Goal: Task Accomplishment & Management: Use online tool/utility

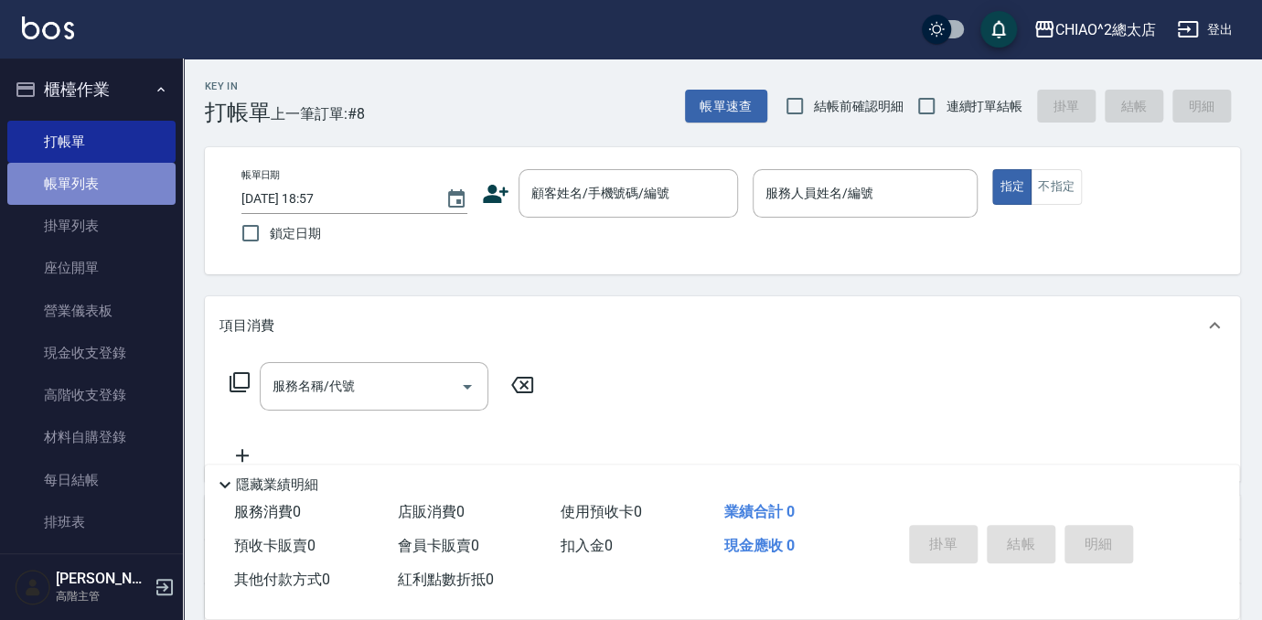
click at [116, 188] on link "帳單列表" at bounding box center [91, 184] width 168 height 42
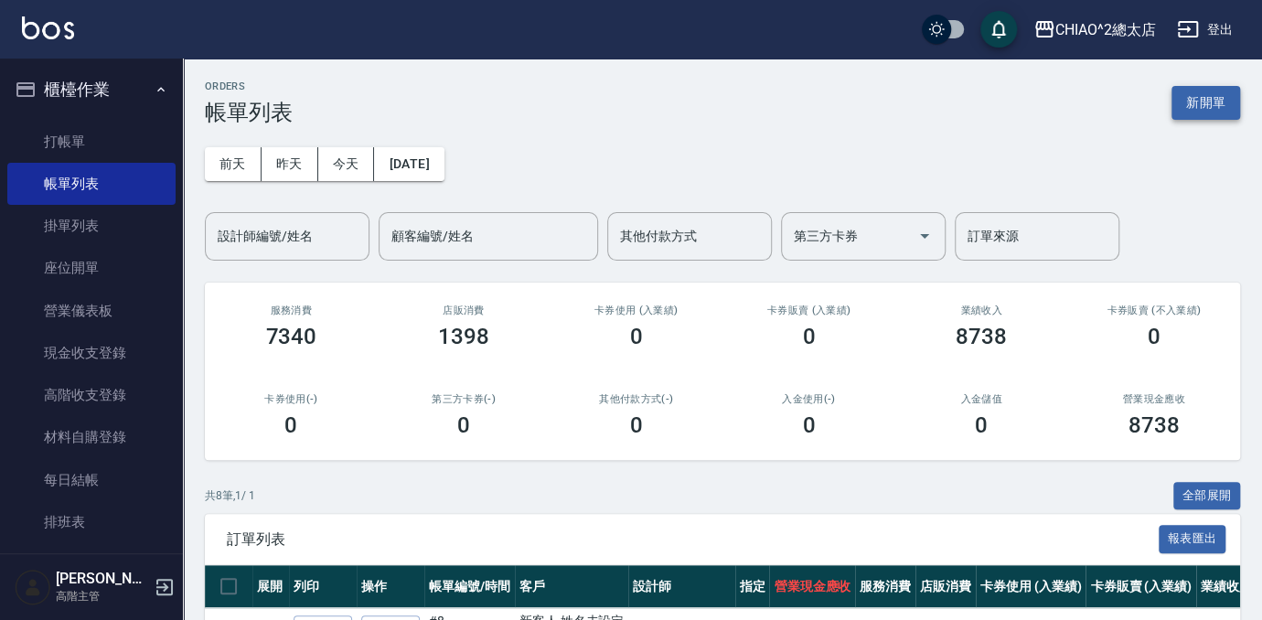
click at [1199, 99] on button "新開單" at bounding box center [1205, 103] width 69 height 34
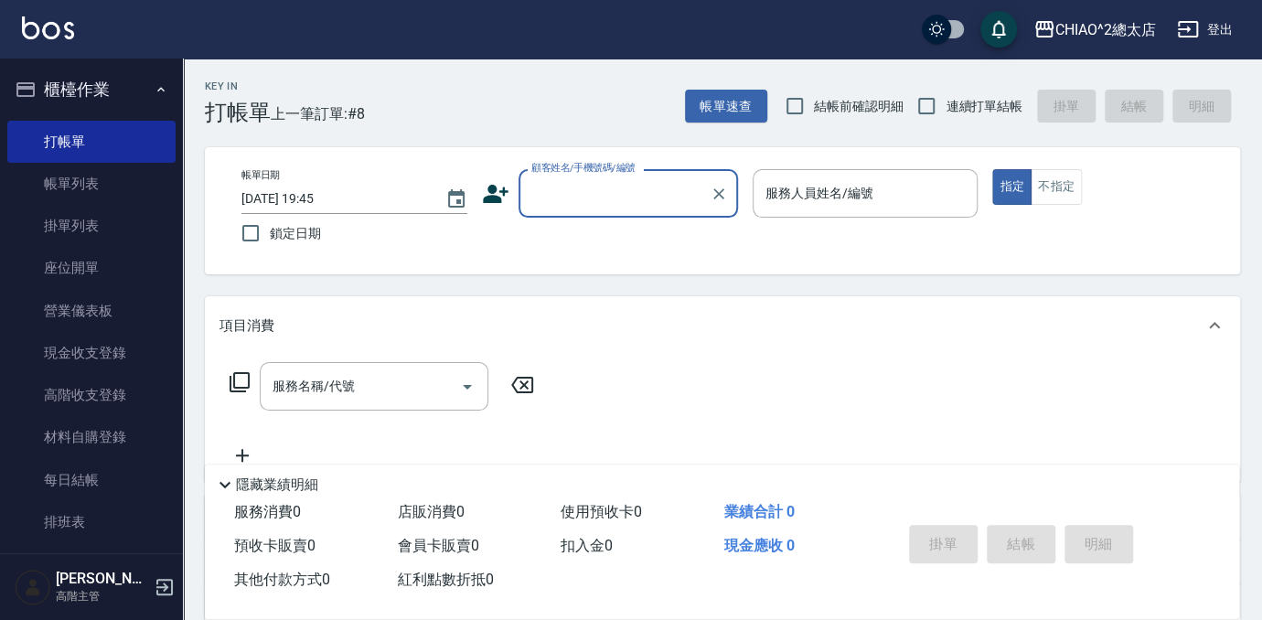
click at [636, 196] on input "顧客姓名/手機號碼/編號" at bounding box center [615, 193] width 176 height 32
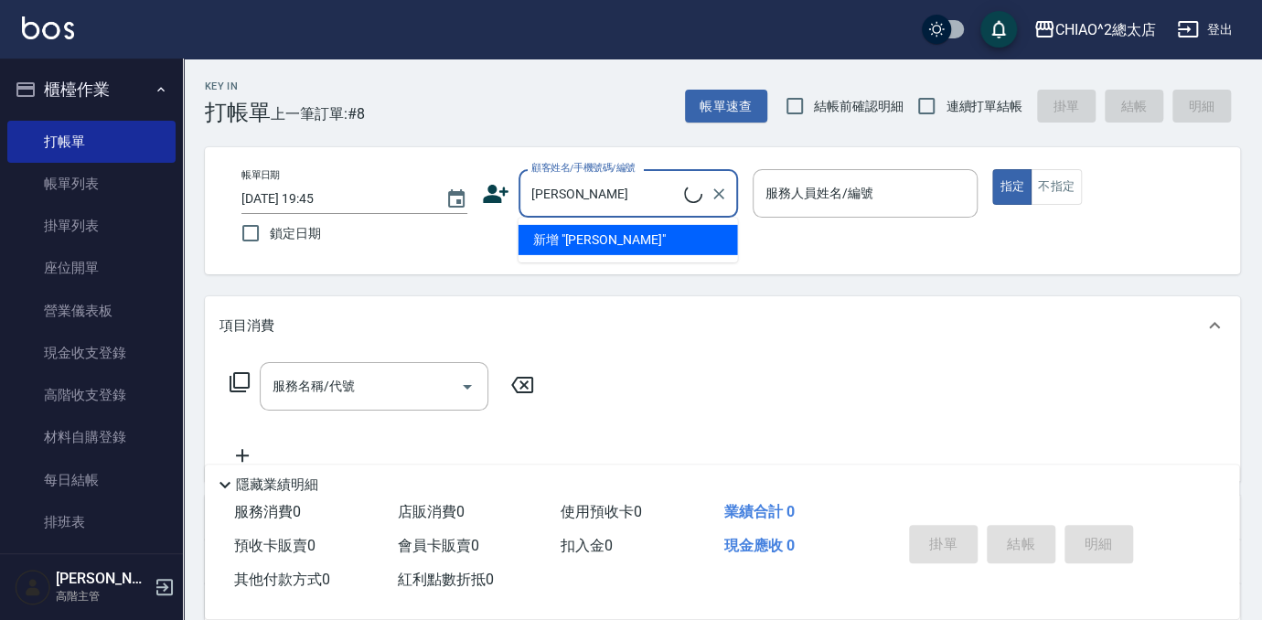
type input "[PERSON_NAME]"
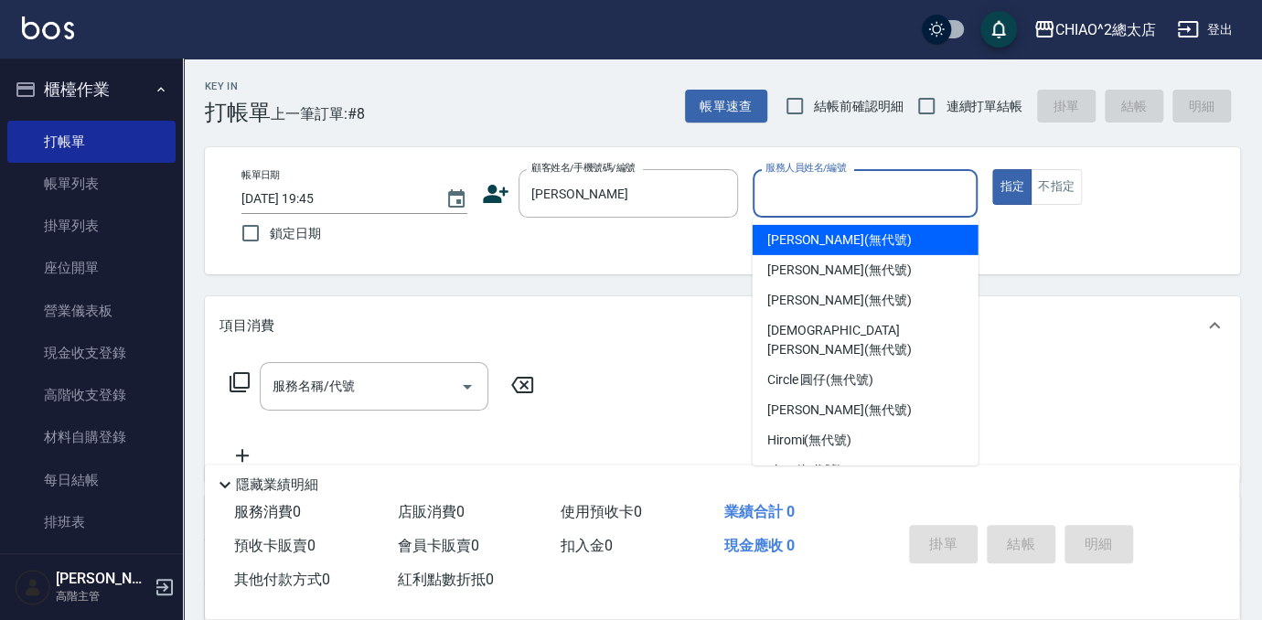
click at [849, 196] on input "服務人員姓名/編號" at bounding box center [865, 193] width 209 height 32
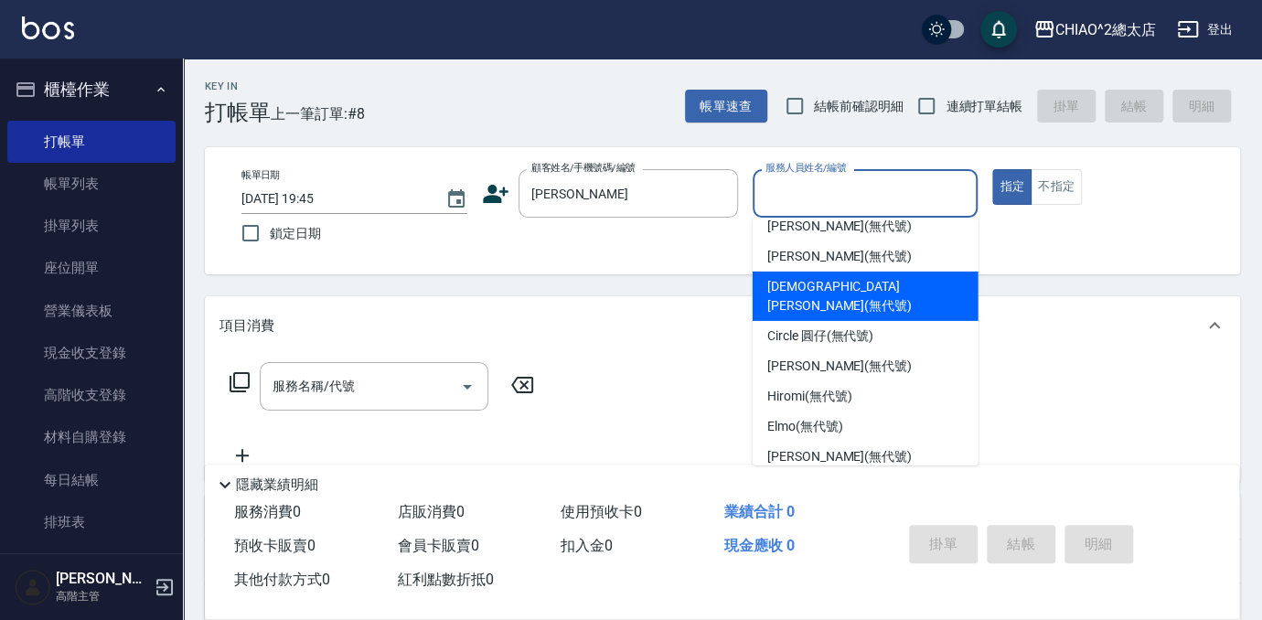
scroll to position [68, 0]
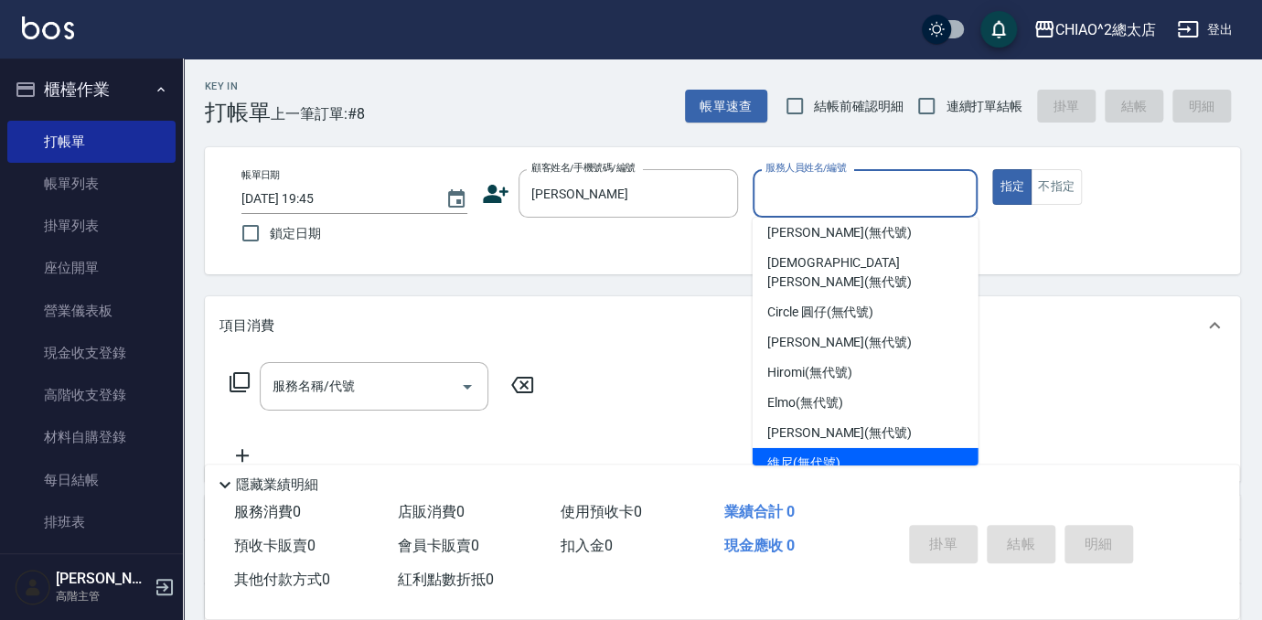
click at [845, 448] on div "維尼 (無代號)" at bounding box center [866, 463] width 226 height 30
type input "維尼(無代號)"
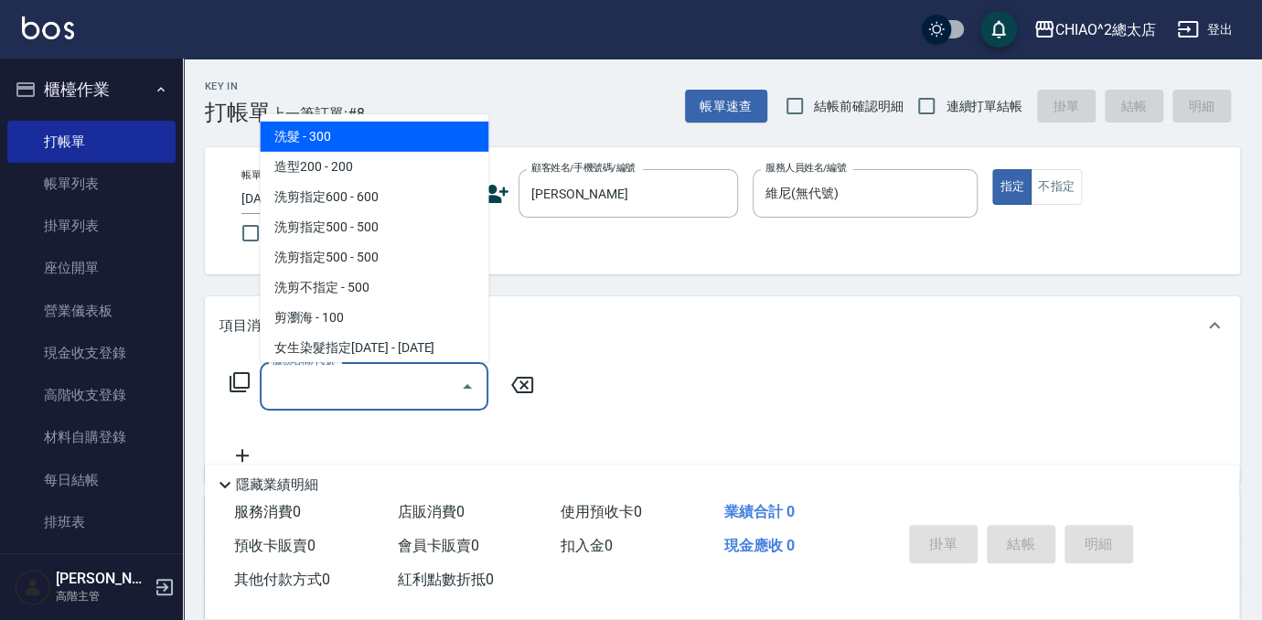
click at [414, 393] on input "服務名稱/代號" at bounding box center [360, 386] width 185 height 32
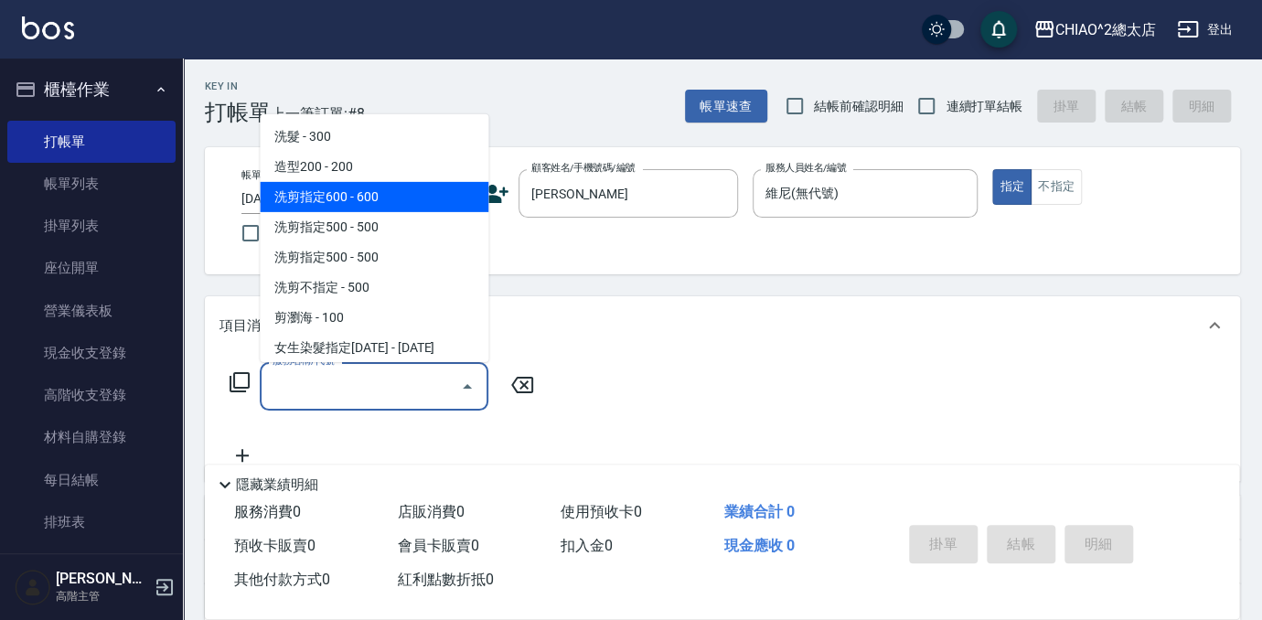
click at [397, 205] on span "洗剪指定600 - 600" at bounding box center [374, 197] width 229 height 30
type input "洗剪指定600(103107)"
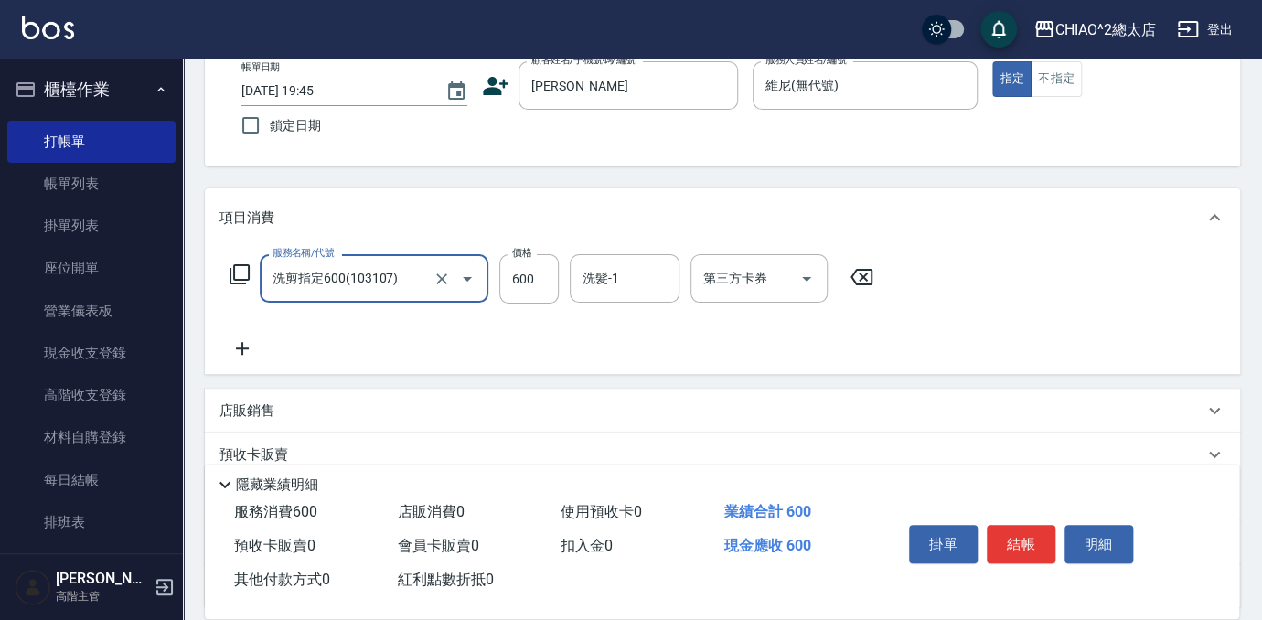
scroll to position [269, 0]
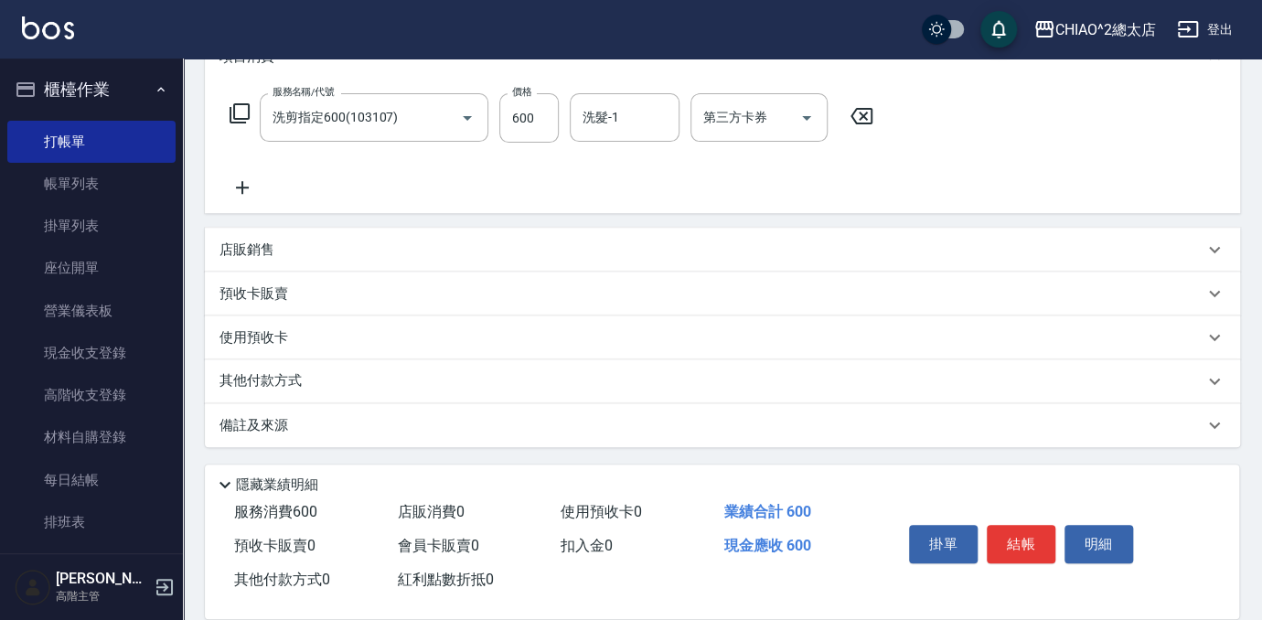
click at [376, 289] on div "預收卡販賣" at bounding box center [711, 293] width 984 height 19
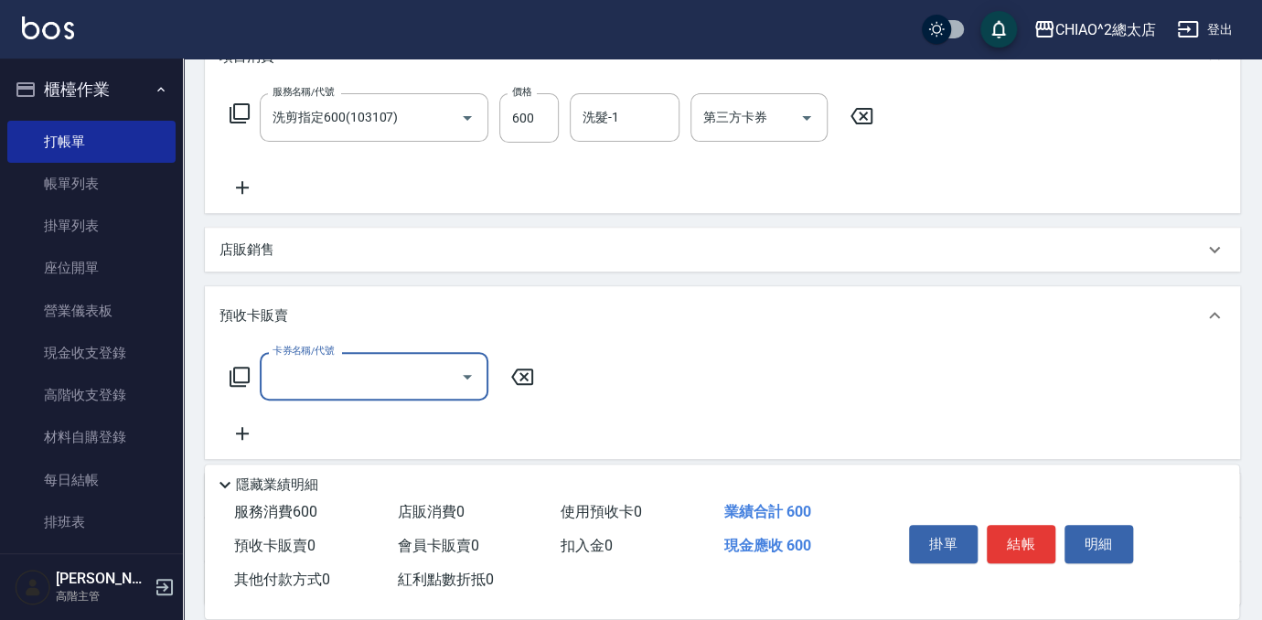
scroll to position [0, 0]
click at [384, 257] on div "店販銷售" at bounding box center [711, 249] width 984 height 19
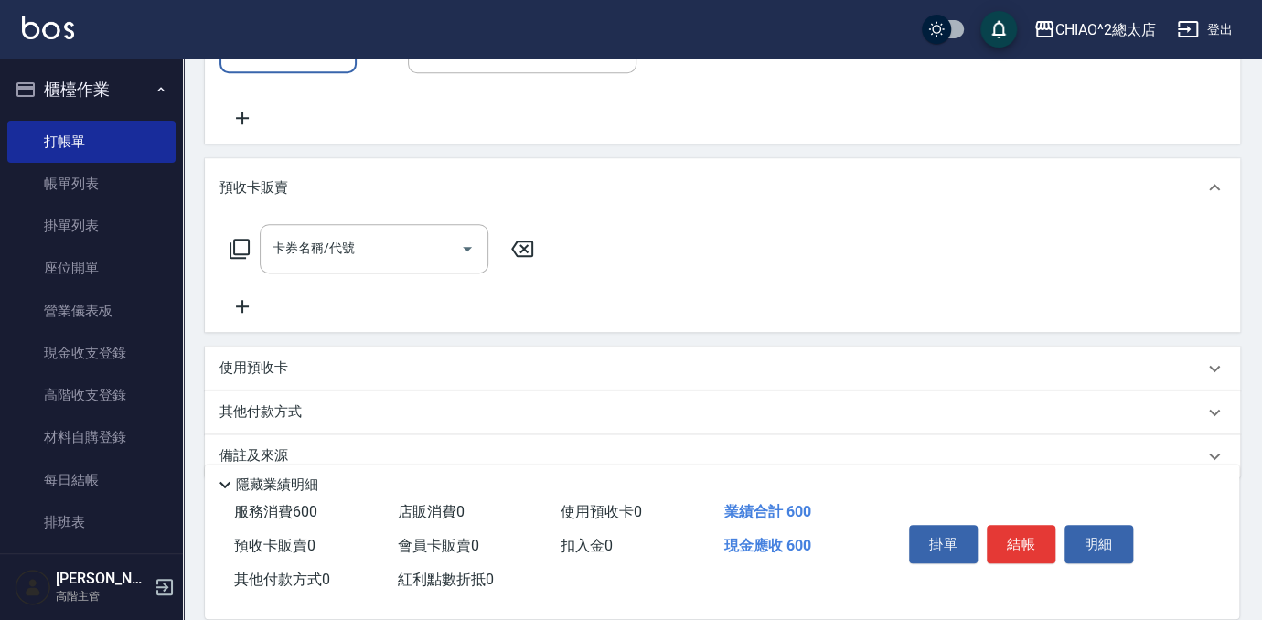
scroll to position [568, 0]
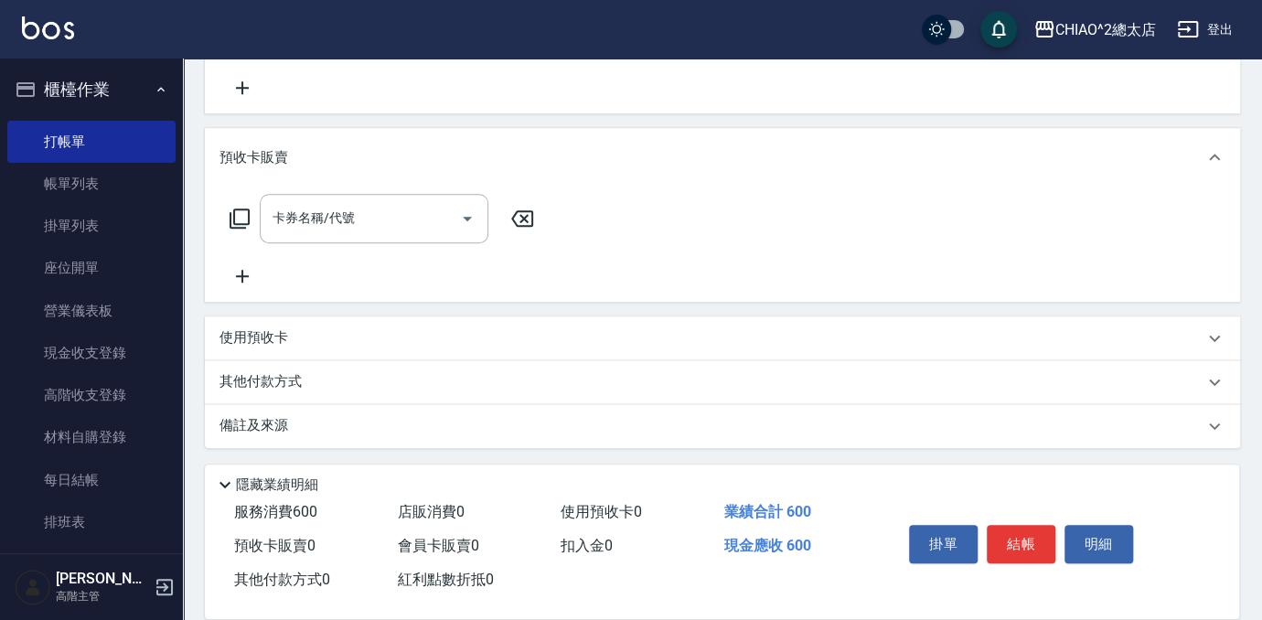
click at [339, 390] on div "其他付款方式" at bounding box center [711, 382] width 984 height 20
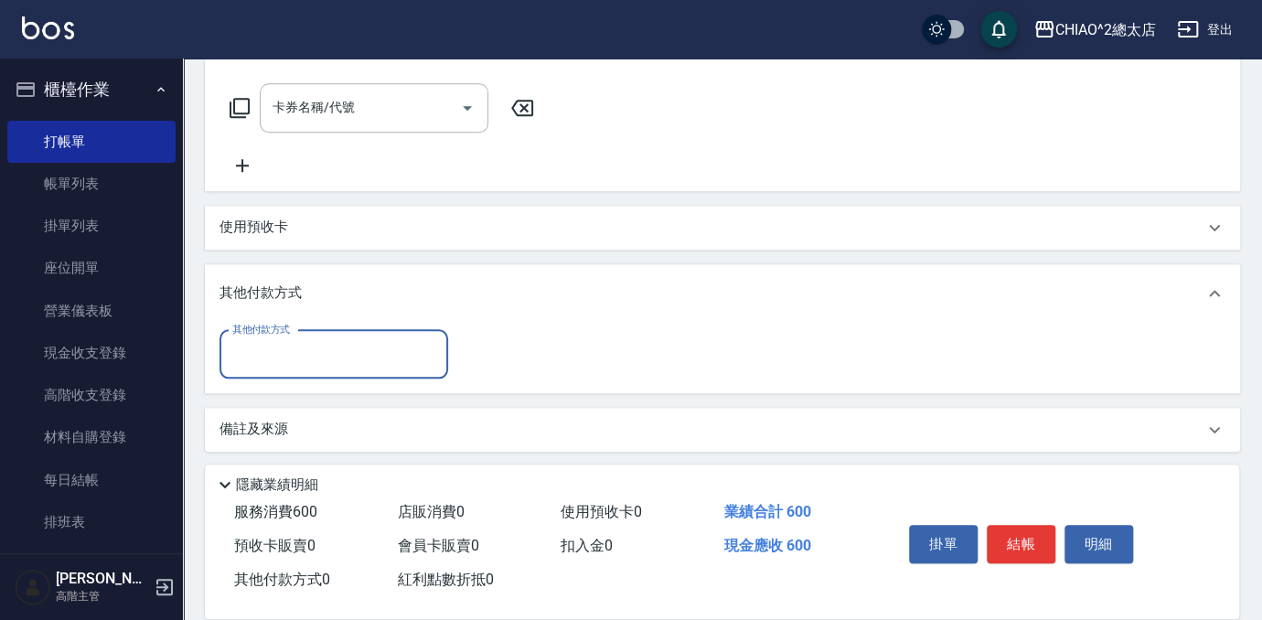
scroll to position [682, 0]
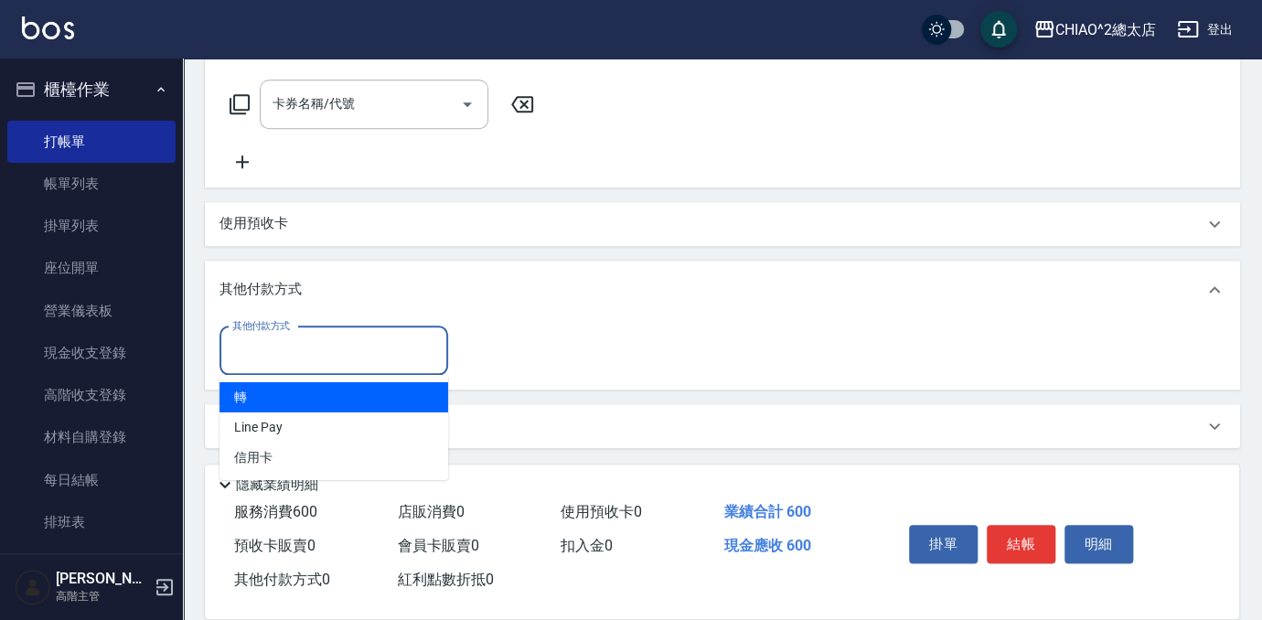
click at [355, 348] on input "其他付款方式" at bounding box center [334, 351] width 212 height 32
click at [319, 387] on span "轉" at bounding box center [333, 397] width 229 height 30
type input "轉"
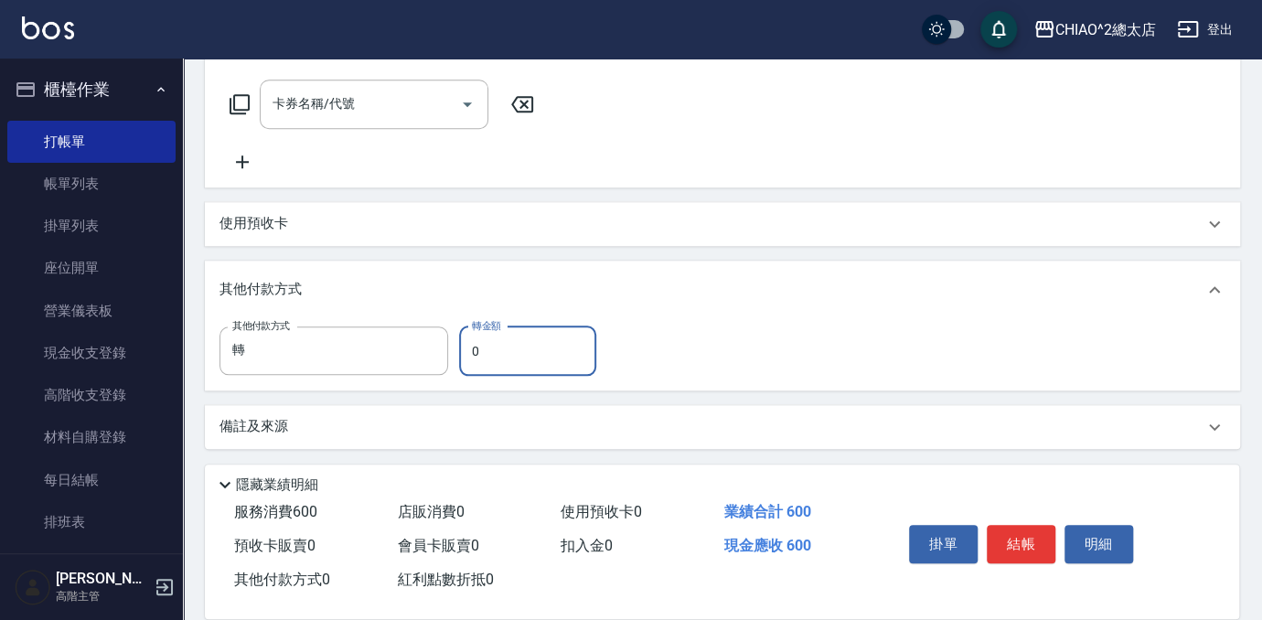
click at [481, 345] on input "0" at bounding box center [527, 350] width 137 height 49
type input "600"
click at [1021, 528] on button "結帳" at bounding box center [1021, 544] width 69 height 38
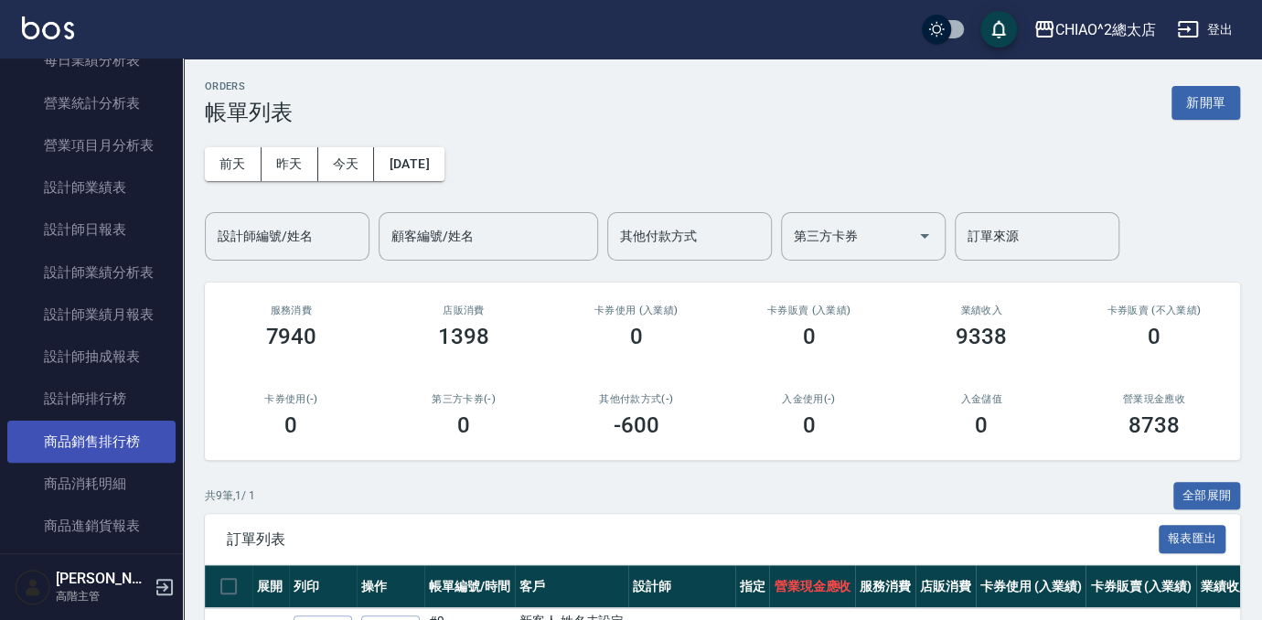
scroll to position [1163, 0]
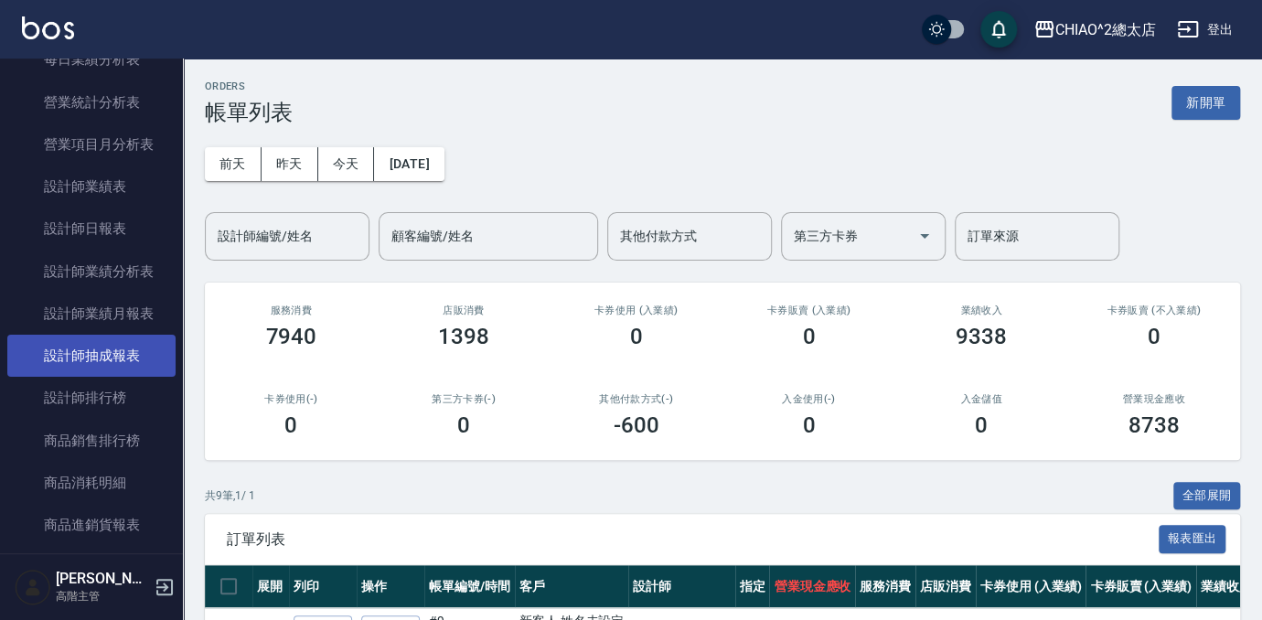
click at [120, 358] on link "設計師抽成報表" at bounding box center [91, 356] width 168 height 42
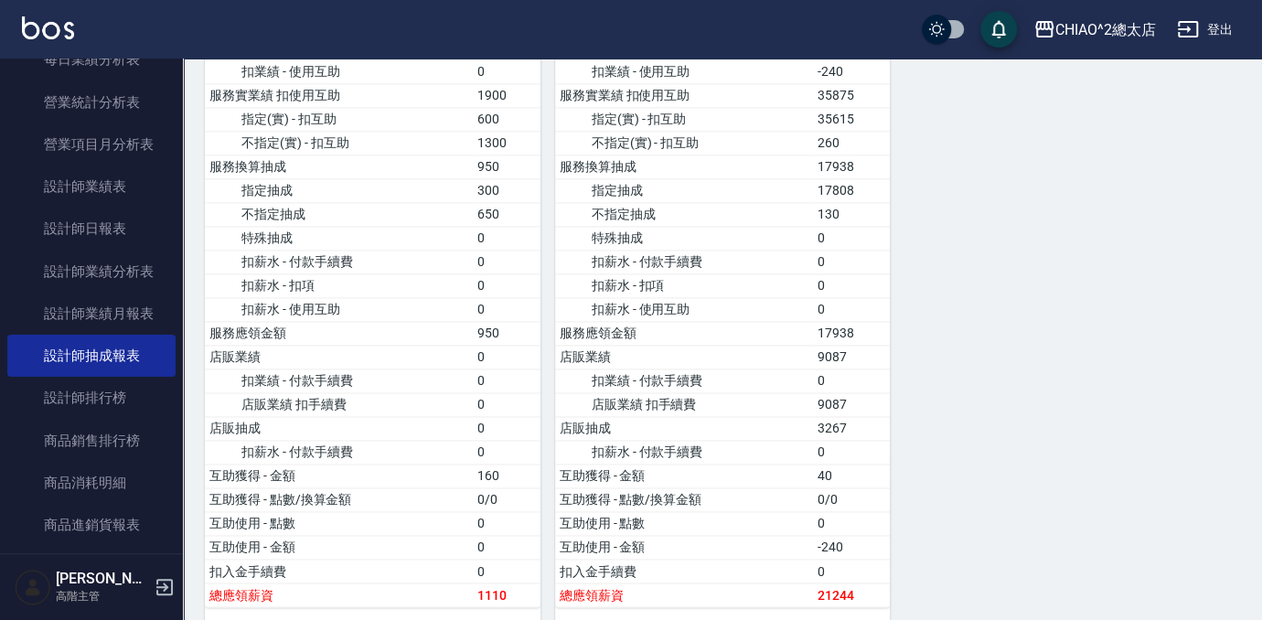
scroll to position [1196, 0]
